Goal: Task Accomplishment & Management: Manage account settings

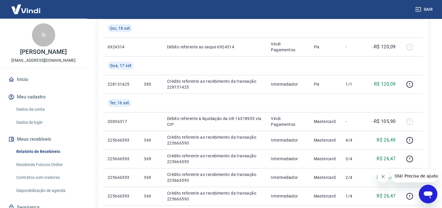
click at [16, 85] on link "Início" at bounding box center [43, 79] width 73 height 13
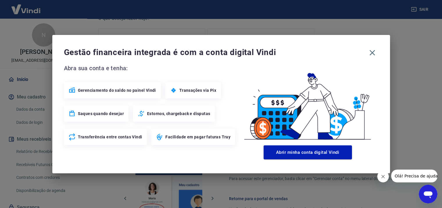
scroll to position [179, 0]
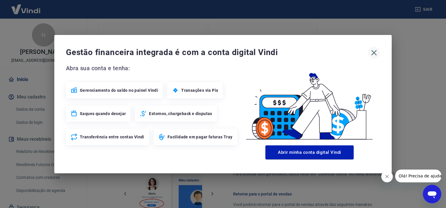
click at [373, 52] on icon "button" at bounding box center [375, 53] width 6 height 6
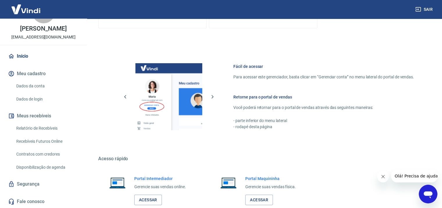
scroll to position [295, 0]
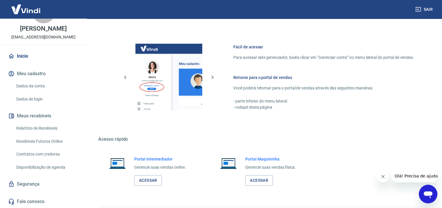
click at [41, 128] on link "Relatório de Recebíveis" at bounding box center [47, 128] width 66 height 12
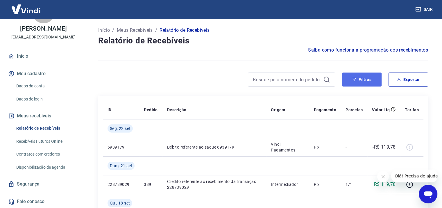
click at [357, 78] on button "Filtros" at bounding box center [362, 79] width 40 height 14
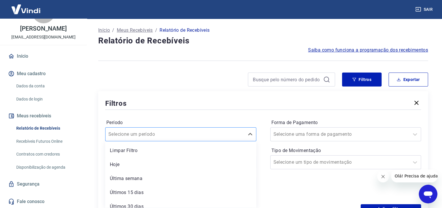
click at [230, 137] on div "option Limpar Filtro focused, 1 of 7. 7 results available. Use Up and Down to c…" at bounding box center [180, 134] width 151 height 14
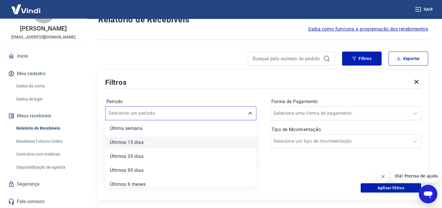
scroll to position [34, 0]
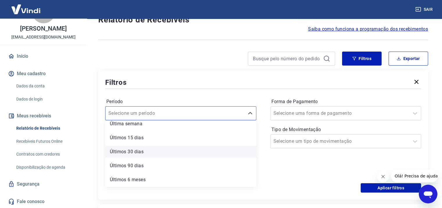
click at [127, 151] on div "Últimos 30 dias" at bounding box center [180, 152] width 151 height 12
click at [137, 151] on div at bounding box center [180, 151] width 151 height 35
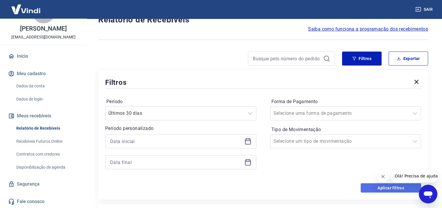
click at [386, 187] on button "Aplicar filtros" at bounding box center [391, 187] width 60 height 9
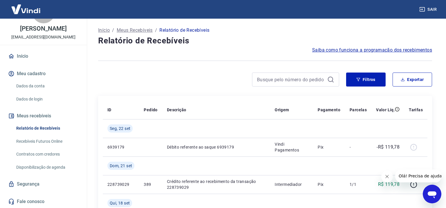
click at [391, 176] on button "Fechar mensagem da empresa" at bounding box center [387, 176] width 12 height 12
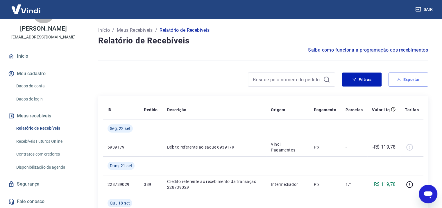
click at [412, 78] on button "Exportar" at bounding box center [409, 79] width 40 height 14
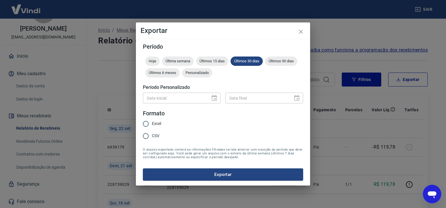
click at [154, 122] on span "Excel" at bounding box center [156, 123] width 9 height 6
click at [152, 122] on input "Excel" at bounding box center [146, 123] width 12 height 12
radio input "true"
click at [225, 173] on button "Exportar" at bounding box center [223, 174] width 160 height 12
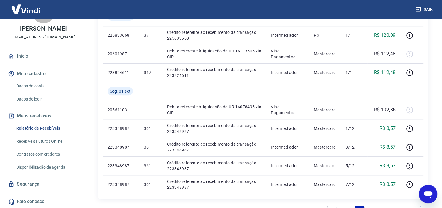
scroll to position [494, 0]
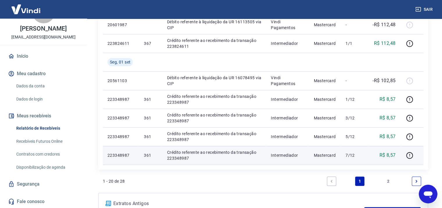
click at [190, 156] on p "Crédito referente ao recebimento da transação 223348987" at bounding box center [214, 155] width 95 height 12
click at [118, 156] on p "223348987" at bounding box center [121, 155] width 27 height 6
copy p "223348987"
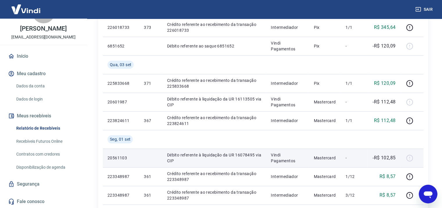
scroll to position [407, 0]
